Goal: Task Accomplishment & Management: Use online tool/utility

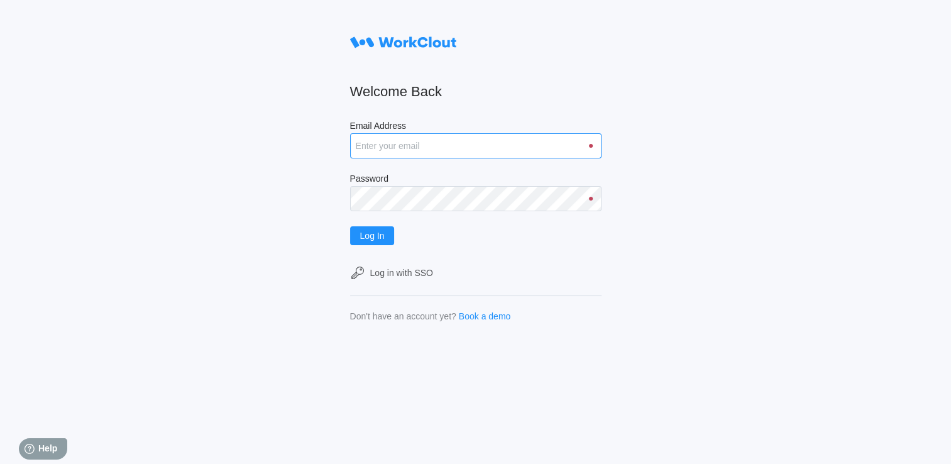
click at [440, 142] on input "Email Address" at bounding box center [475, 145] width 251 height 25
type input "[EMAIL_ADDRESS][DOMAIN_NAME]"
click at [350, 226] on button "Log In" at bounding box center [372, 235] width 45 height 19
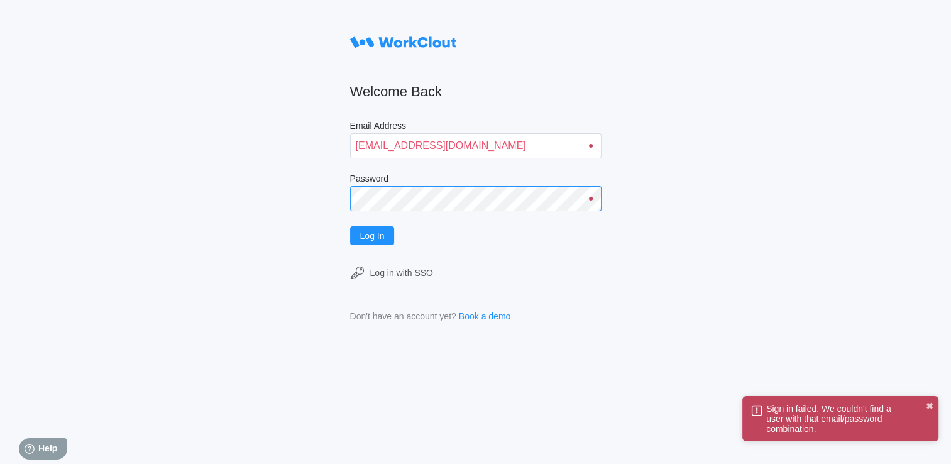
click at [287, 188] on div "Welcome Back Email Address [EMAIL_ADDRESS][DOMAIN_NAME] Password Log In Log in …" at bounding box center [475, 232] width 951 height 464
click at [350, 226] on button "Log In" at bounding box center [372, 235] width 45 height 19
click at [267, 200] on div "Welcome Back Email Address [EMAIL_ADDRESS][DOMAIN_NAME] Password Log In Log in …" at bounding box center [475, 232] width 951 height 464
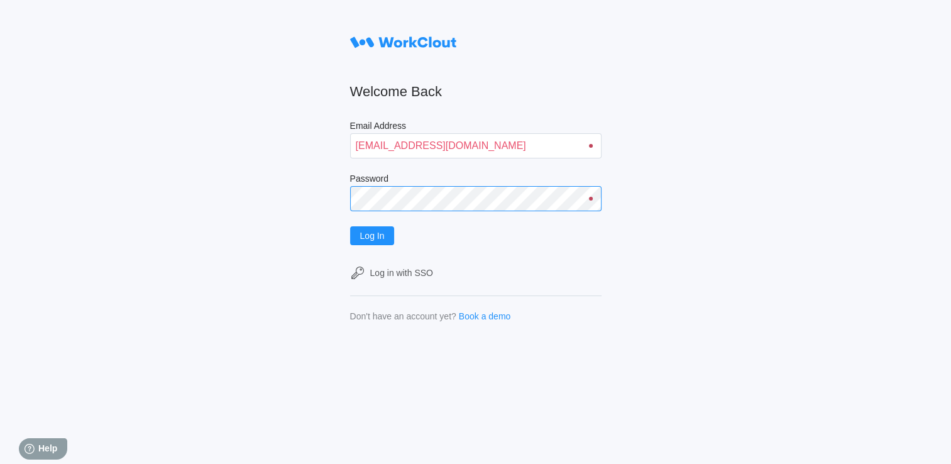
click at [350, 226] on button "Log In" at bounding box center [372, 235] width 45 height 19
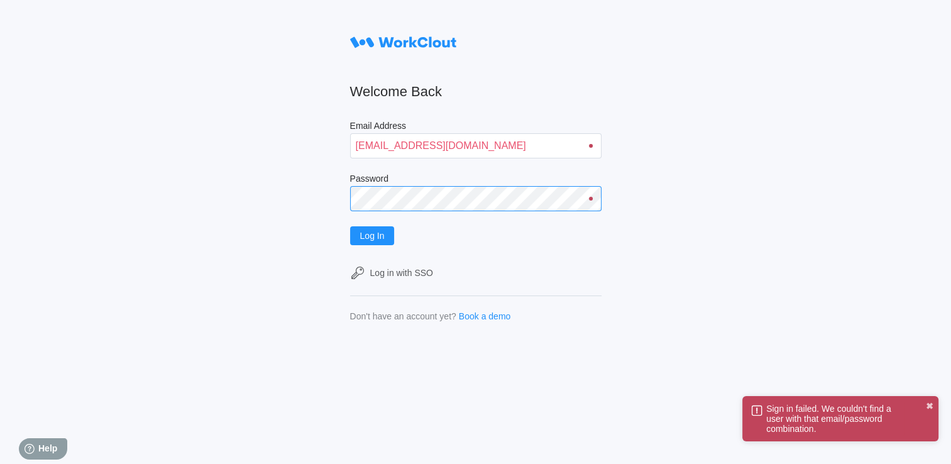
click at [251, 193] on div "Welcome Back Email Address [EMAIL_ADDRESS][DOMAIN_NAME] Password Log In Log in …" at bounding box center [475, 232] width 951 height 464
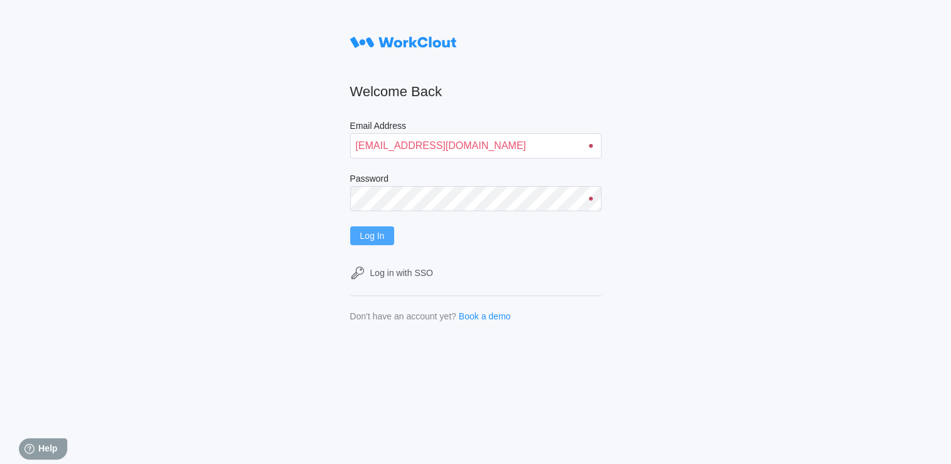
click at [383, 237] on span "Log In" at bounding box center [372, 235] width 25 height 9
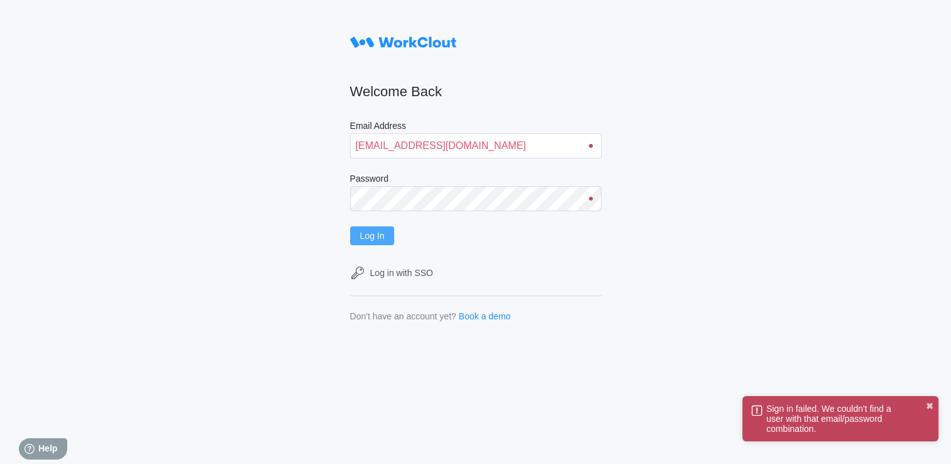
click at [458, 237] on div "Log In" at bounding box center [475, 235] width 251 height 19
click at [461, 239] on div "Log In" at bounding box center [475, 235] width 251 height 19
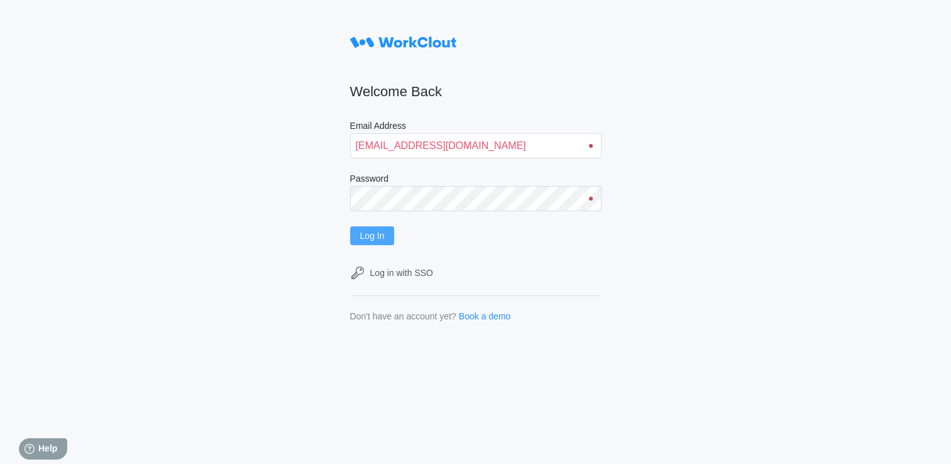
click at [529, 250] on form "Welcome Back Email Address [EMAIL_ADDRESS][DOMAIN_NAME] Password Log In Log in …" at bounding box center [475, 175] width 251 height 291
click at [53, 446] on span "Help" at bounding box center [48, 448] width 20 height 11
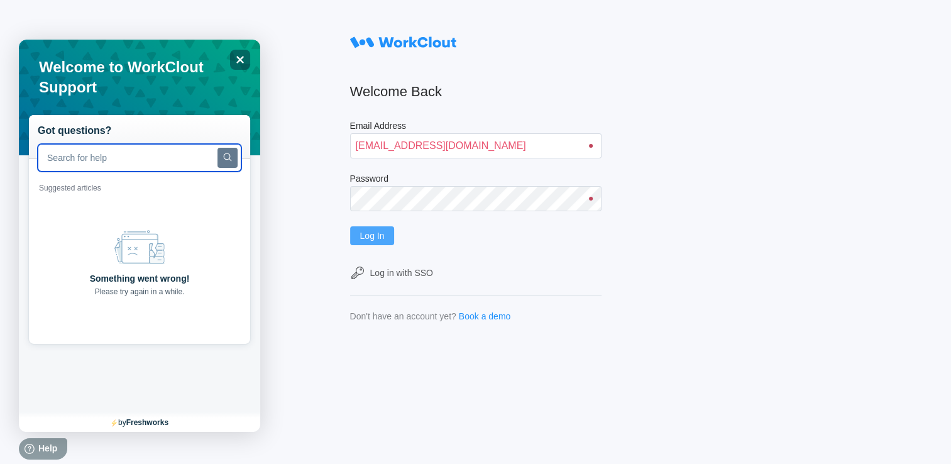
click at [129, 168] on input "text" at bounding box center [140, 158] width 204 height 28
type input "forgot my password"
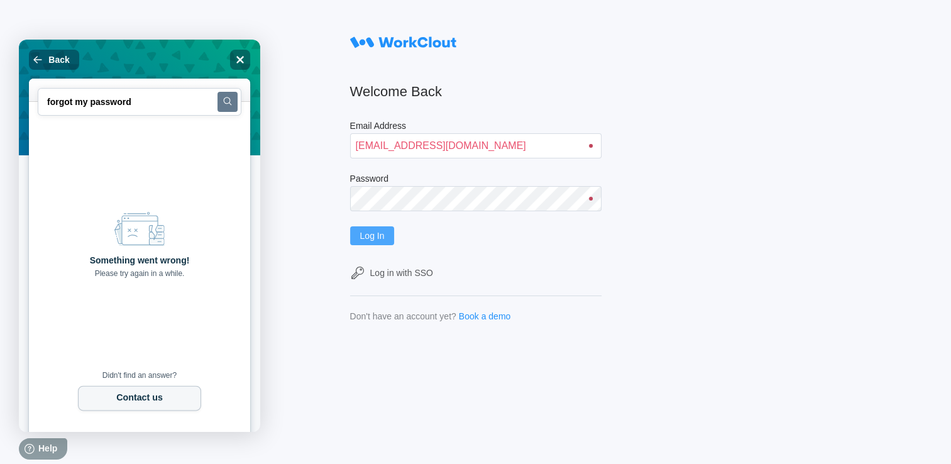
click at [172, 393] on button "Contact us" at bounding box center [139, 398] width 123 height 25
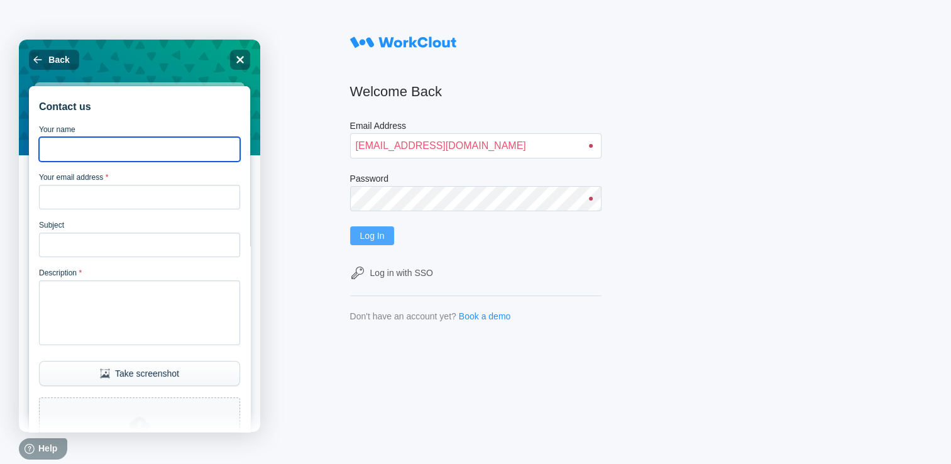
click at [109, 146] on input "Your name" at bounding box center [139, 149] width 201 height 25
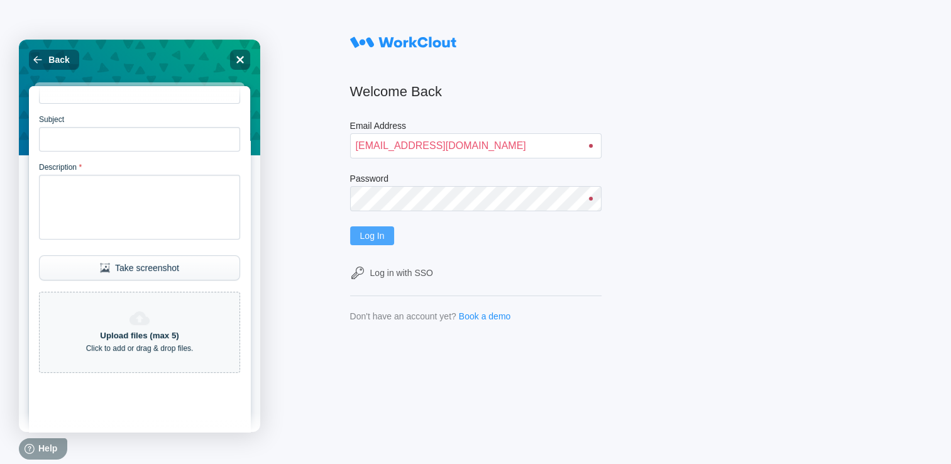
scroll to position [187, 0]
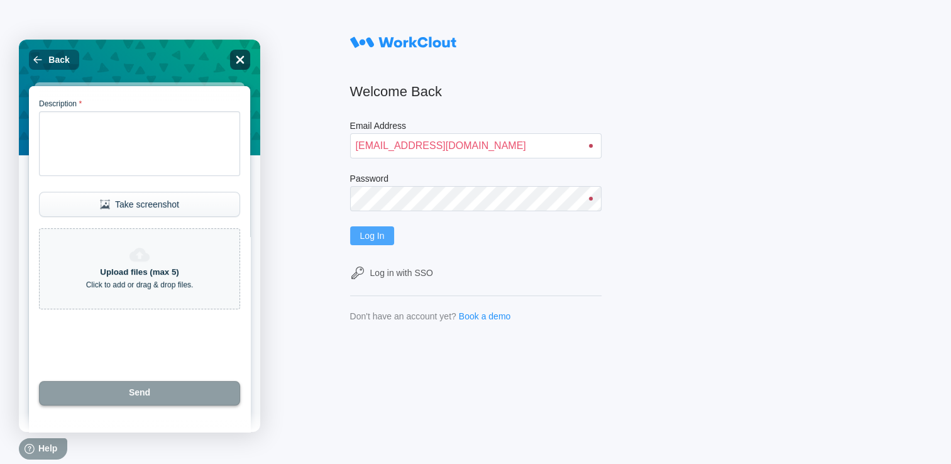
click at [235, 58] on icon "Close" at bounding box center [239, 59] width 9 height 9
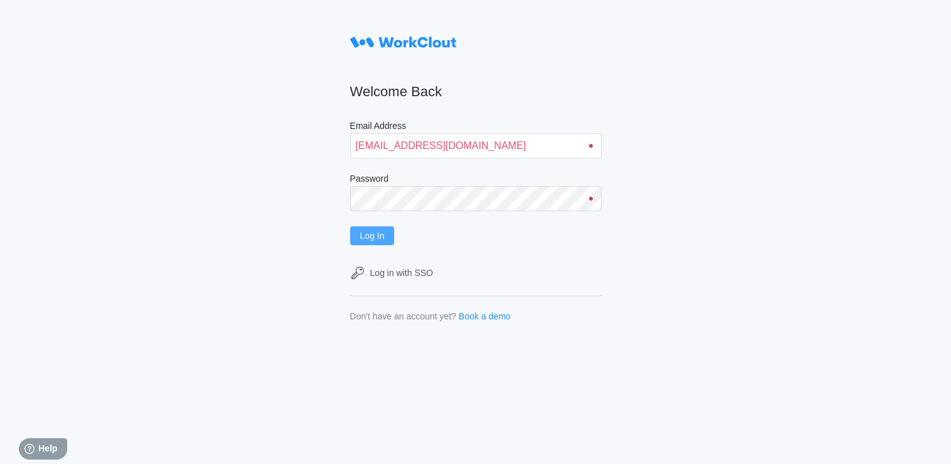
click at [285, 57] on div "Welcome Back Email Address [EMAIL_ADDRESS][DOMAIN_NAME] Password Log In Log in …" at bounding box center [475, 232] width 951 height 464
click at [586, 146] on div at bounding box center [590, 146] width 19 height 4
click at [592, 146] on div at bounding box center [591, 146] width 4 height 4
click at [398, 274] on div "Log in with SSO" at bounding box center [401, 273] width 63 height 10
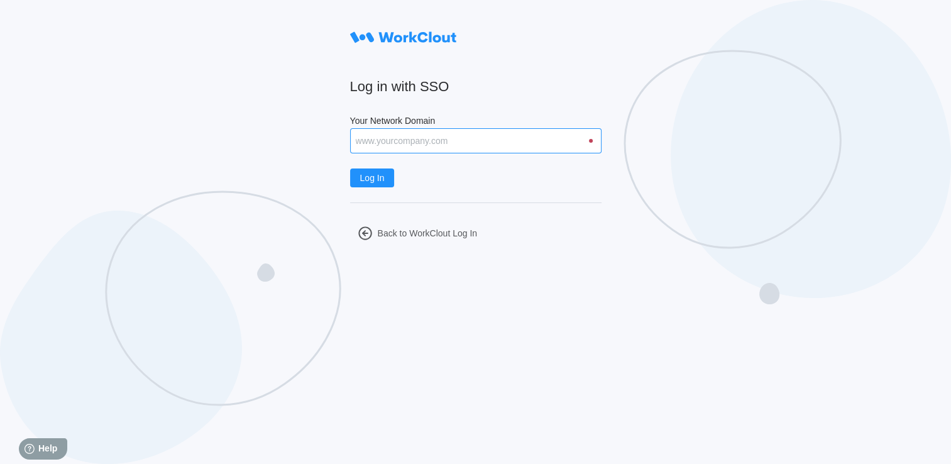
click at [440, 138] on input "Your Network Domain" at bounding box center [475, 140] width 251 height 25
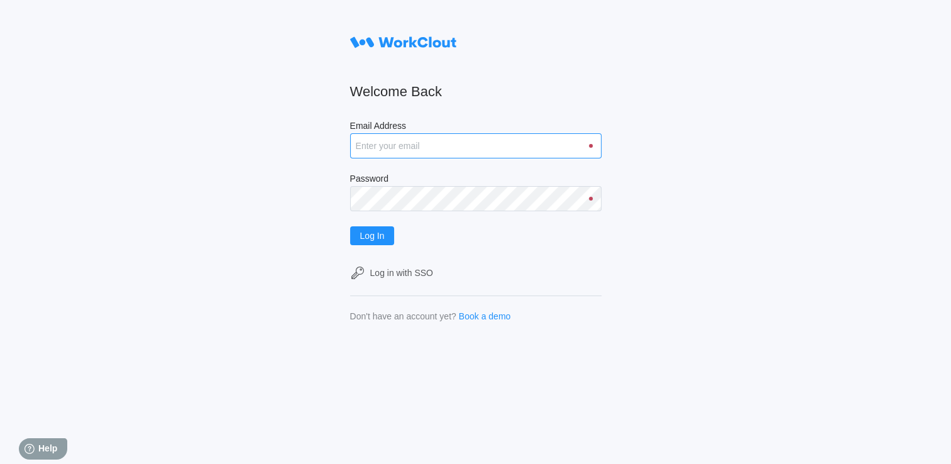
click at [591, 142] on input "Email Address" at bounding box center [475, 145] width 251 height 25
type input "[EMAIL_ADDRESS][DOMAIN_NAME]"
click at [350, 226] on button "Log In" at bounding box center [372, 235] width 45 height 19
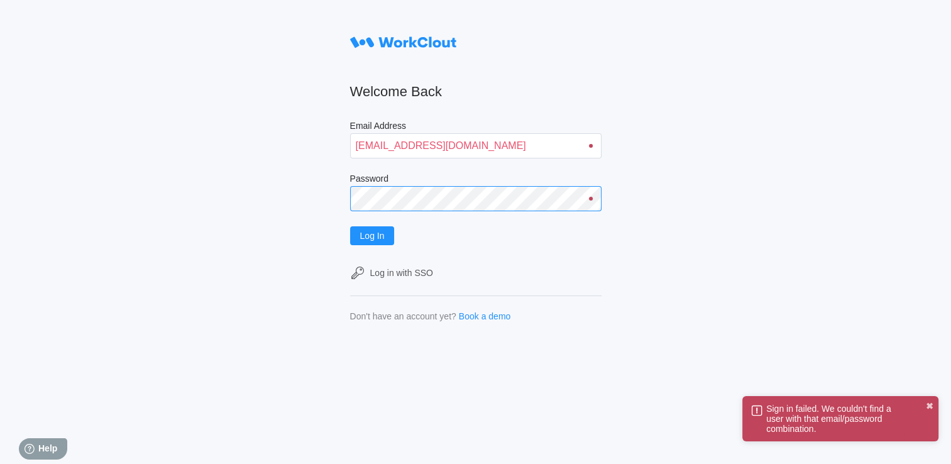
click at [332, 195] on div "Welcome Back Email Address [EMAIL_ADDRESS][DOMAIN_NAME] Password Log In Log in …" at bounding box center [475, 232] width 951 height 464
click at [378, 245] on button "Log In" at bounding box center [372, 235] width 45 height 19
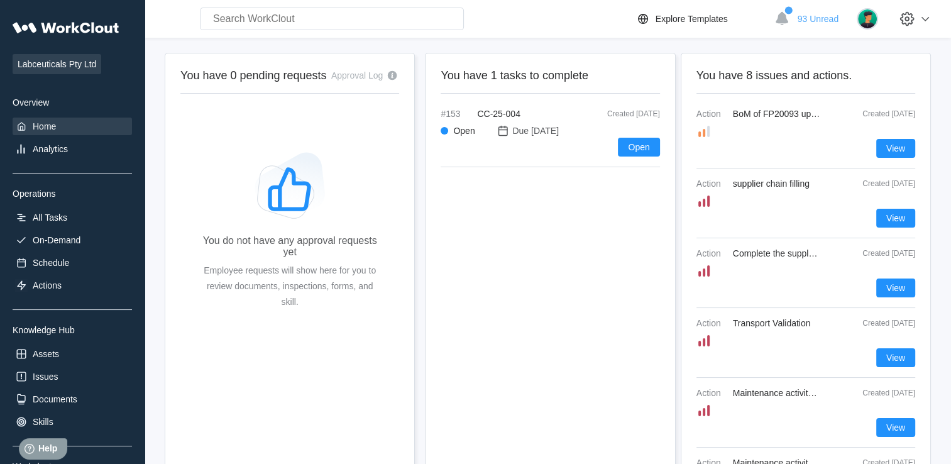
click at [447, 57] on div "You have 1 tasks to complete #153 CC-25-004 Created [DATE] Open Due [DATE] Open" at bounding box center [550, 273] width 250 height 440
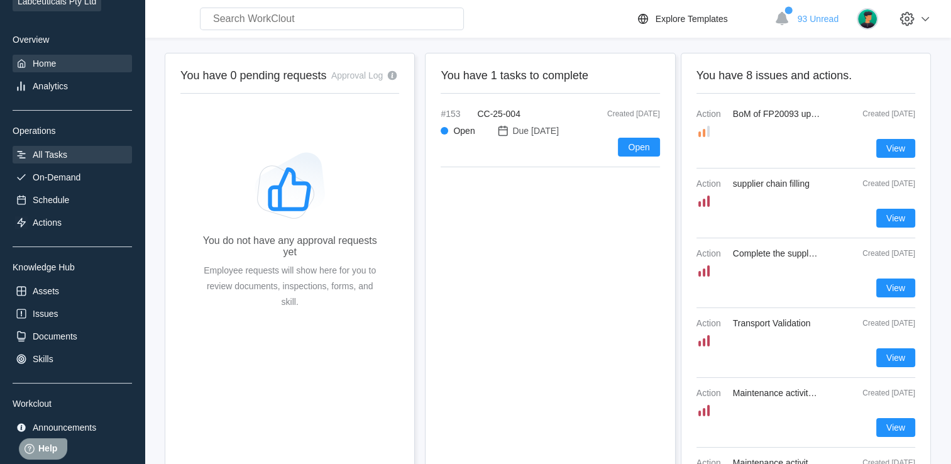
click at [72, 153] on div "All Tasks" at bounding box center [72, 155] width 119 height 18
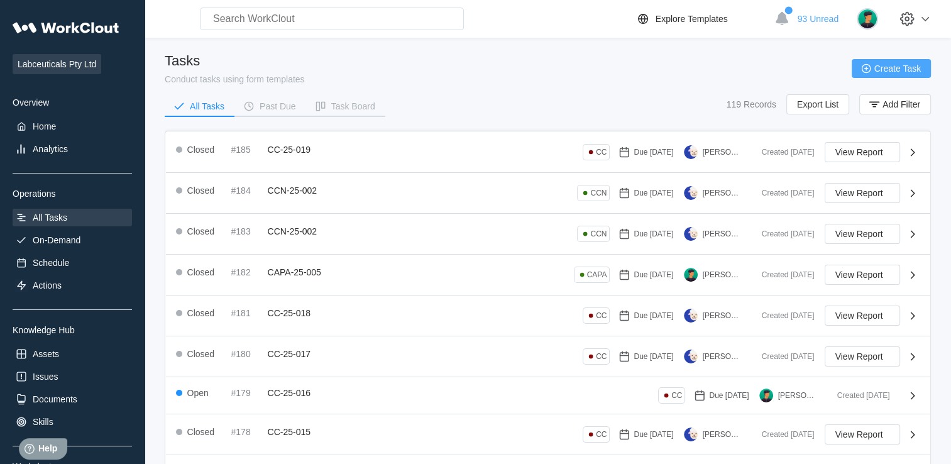
click at [904, 75] on button "Create Task" at bounding box center [890, 68] width 79 height 19
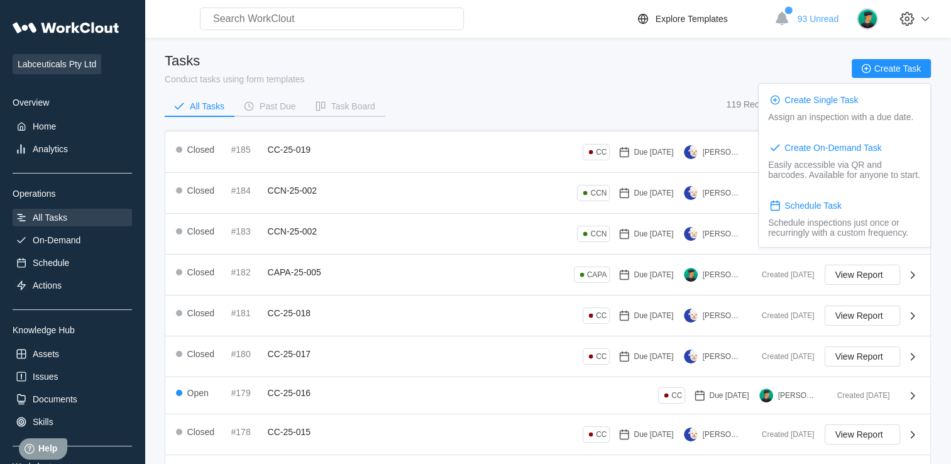
click at [743, 74] on div "Tasks Conduct tasks using form templates Create Task" at bounding box center [548, 68] width 766 height 31
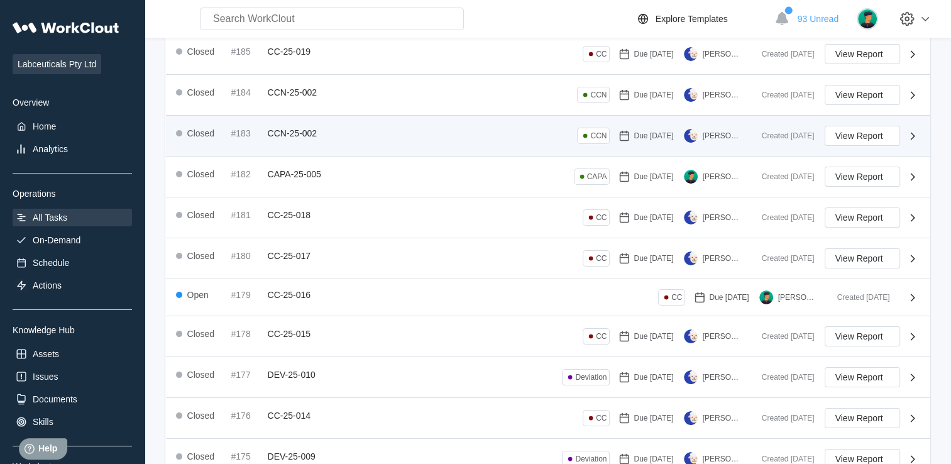
scroll to position [188, 0]
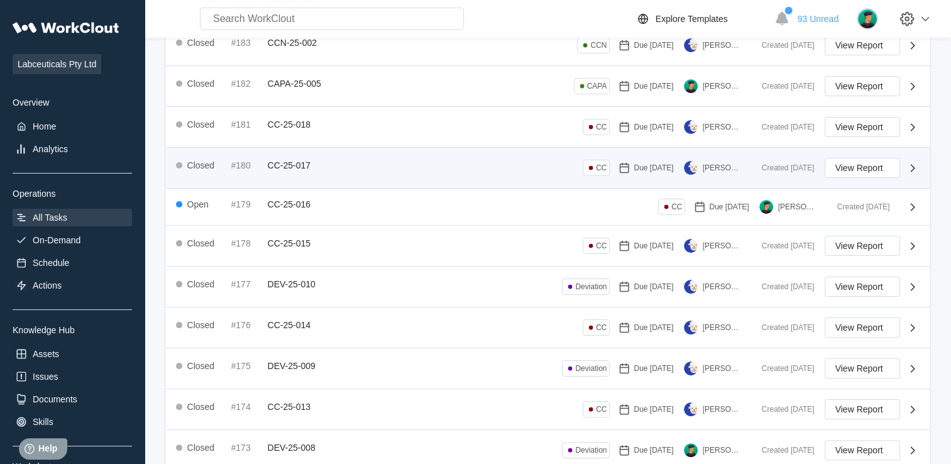
click at [910, 176] on div "Closed #180 CC-25-017 CC Due [DATE] [PERSON_NAME] Created [DATE] View Report" at bounding box center [548, 168] width 764 height 41
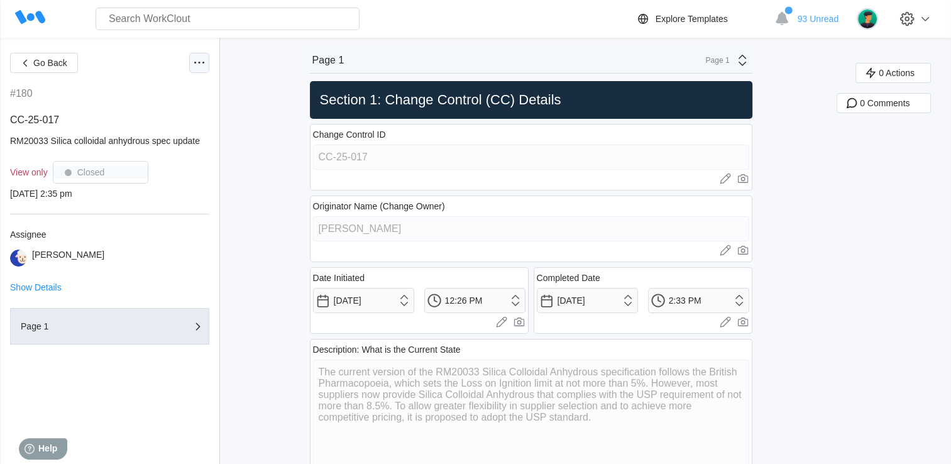
click at [195, 67] on icon at bounding box center [199, 62] width 15 height 15
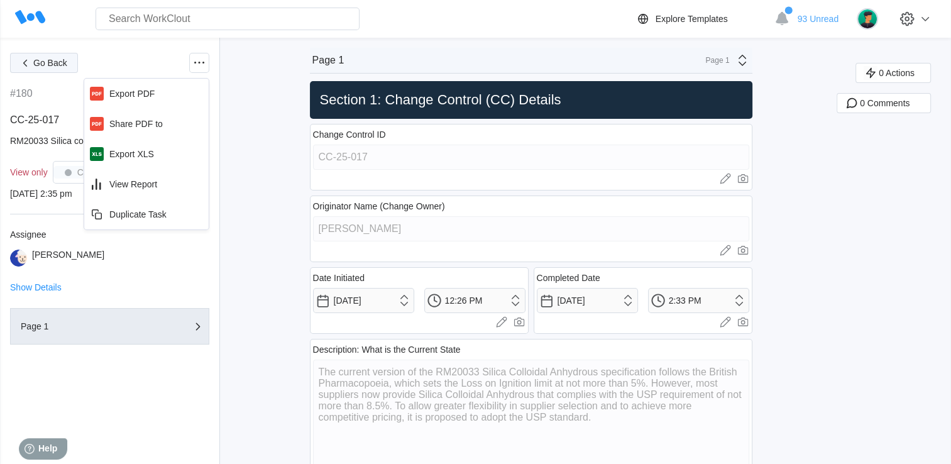
click at [38, 61] on span "Go Back" at bounding box center [50, 62] width 34 height 9
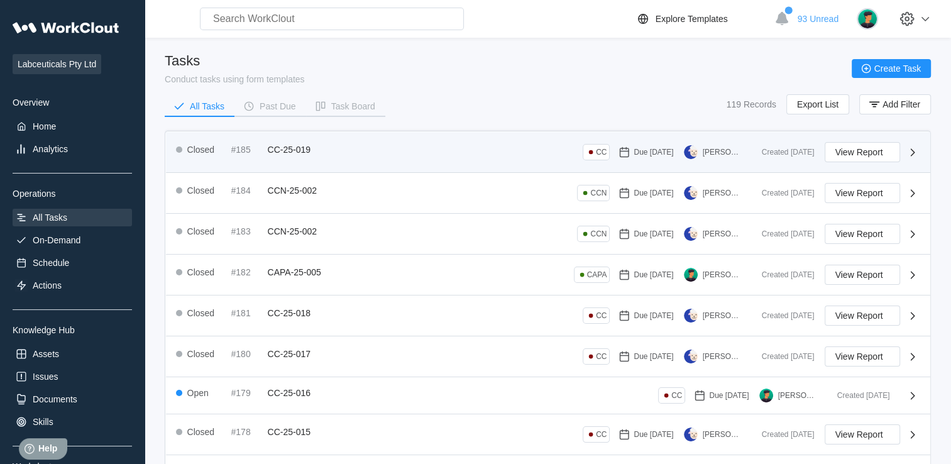
click at [903, 150] on div "Created 09/16/25 View Report" at bounding box center [835, 152] width 168 height 20
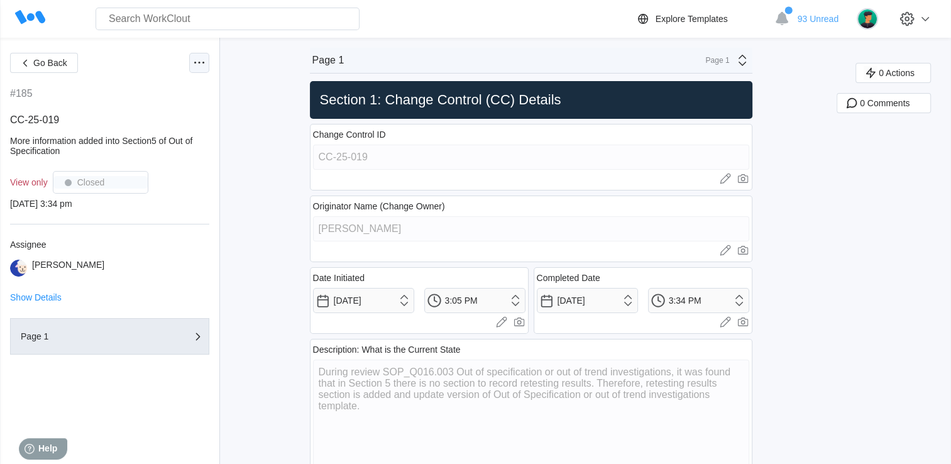
click at [194, 64] on icon at bounding box center [199, 62] width 15 height 15
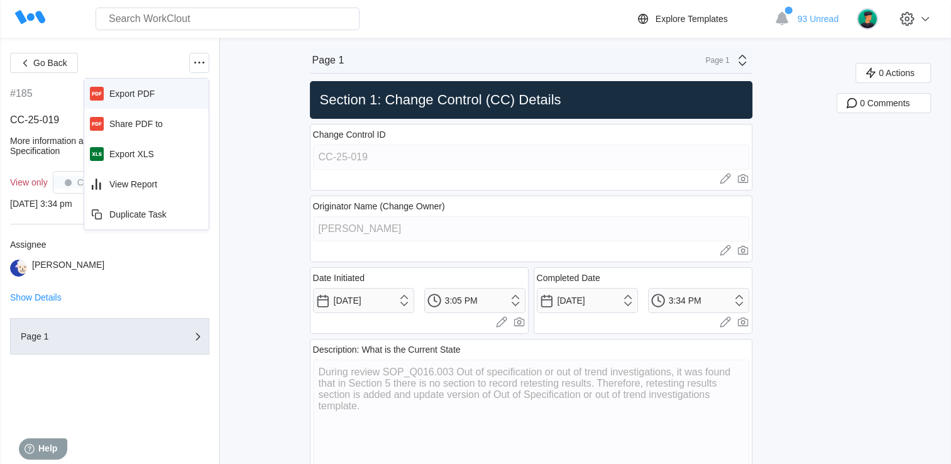
click at [138, 98] on div "Export PDF" at bounding box center [131, 94] width 45 height 10
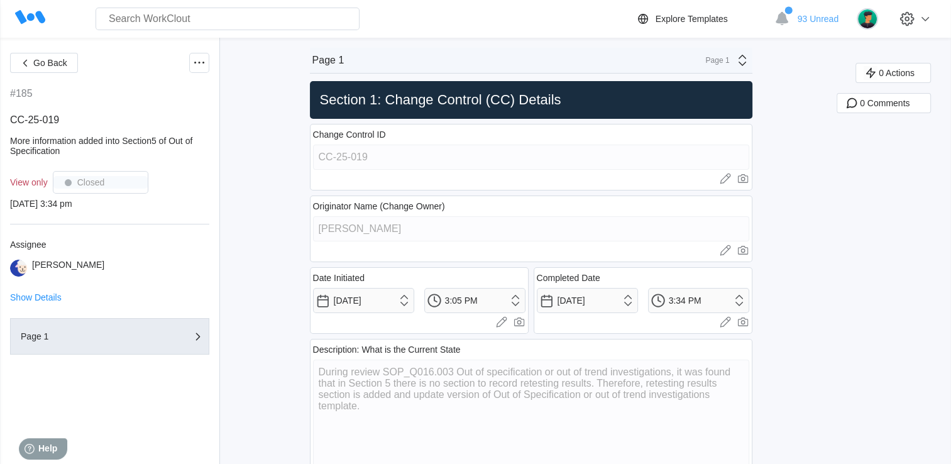
click at [76, 187] on div "Closed" at bounding box center [100, 182] width 95 height 23
click at [55, 65] on span "Go Back" at bounding box center [50, 62] width 34 height 9
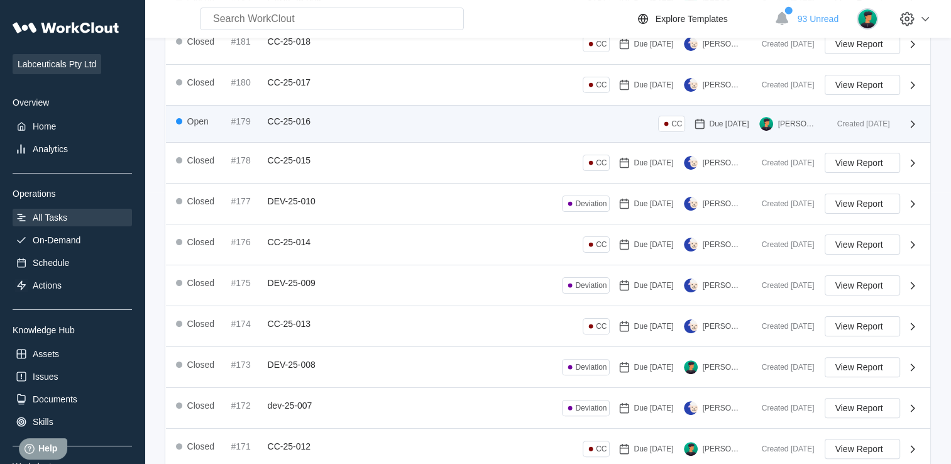
scroll to position [330, 0]
